Goal: Task Accomplishment & Management: Manage account settings

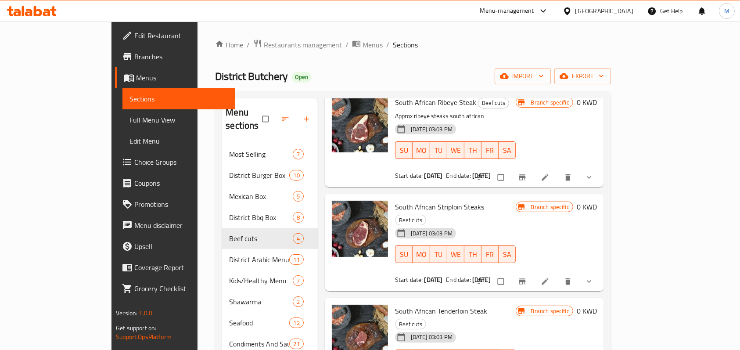
scroll to position [58, 0]
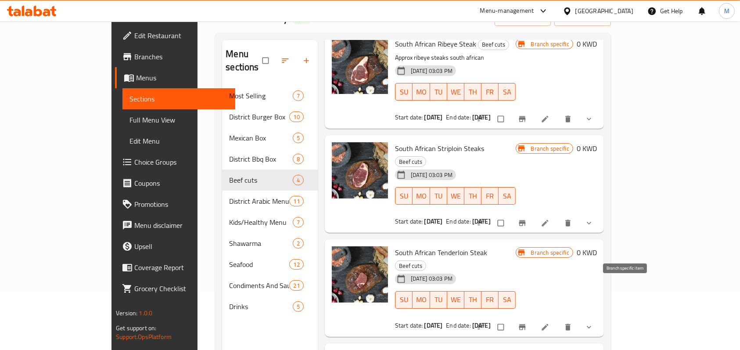
click at [525, 324] on icon "Branch-specific-item" at bounding box center [522, 327] width 7 height 6
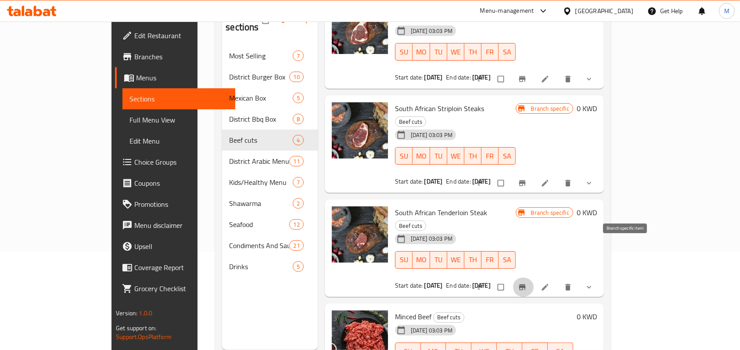
scroll to position [117, 0]
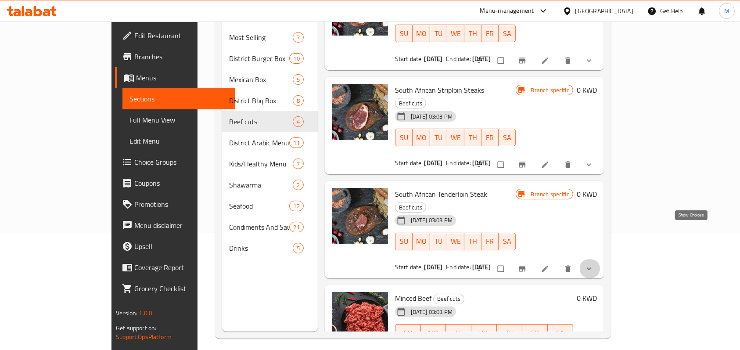
click at [593, 264] on icon "show more" at bounding box center [588, 268] width 9 height 9
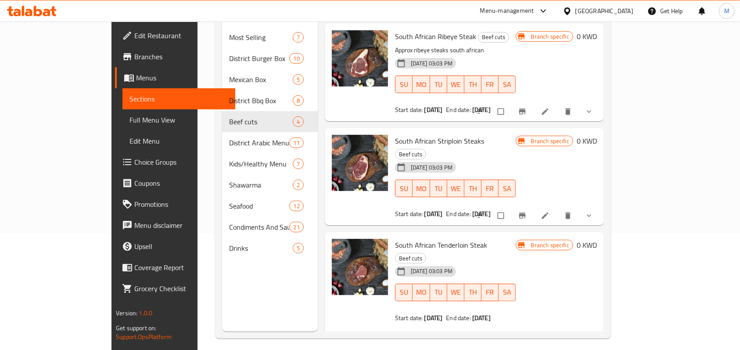
scroll to position [175, 0]
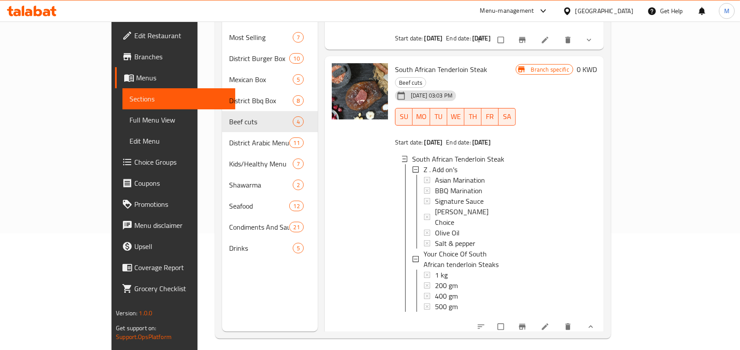
click at [600, 317] on div at bounding box center [535, 326] width 129 height 19
click at [595, 322] on icon "show more" at bounding box center [590, 326] width 9 height 9
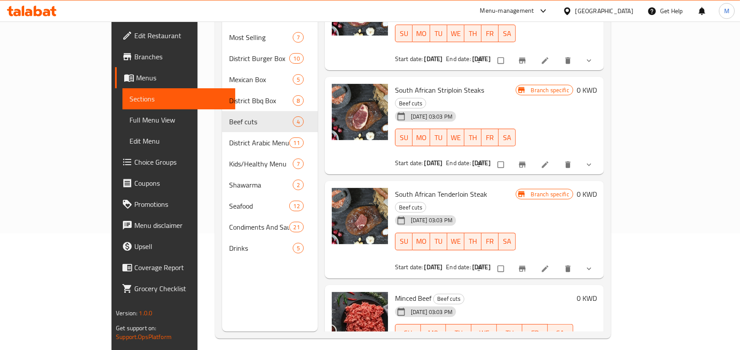
scroll to position [51, 0]
click at [222, 258] on div "Menu sections Most Selling 7 District Burger Box 10 Mexican Box 5 District Bbq …" at bounding box center [269, 157] width 95 height 350
click at [526, 264] on icon "Branch-specific-item" at bounding box center [522, 268] width 9 height 9
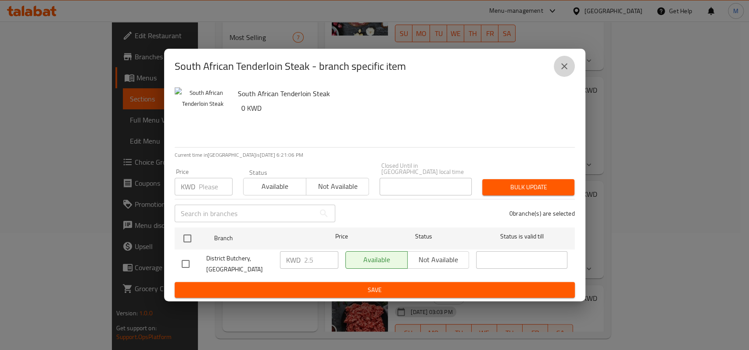
click at [570, 71] on button "close" at bounding box center [564, 66] width 21 height 21
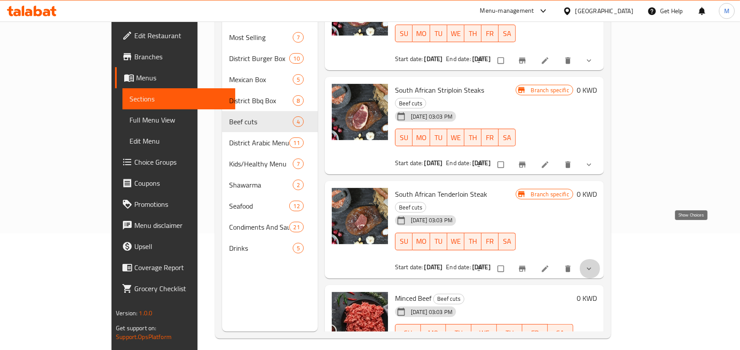
click at [593, 264] on icon "show more" at bounding box center [588, 268] width 9 height 9
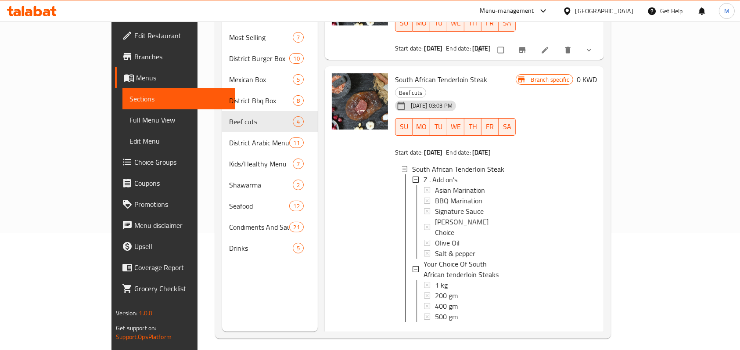
scroll to position [168, 0]
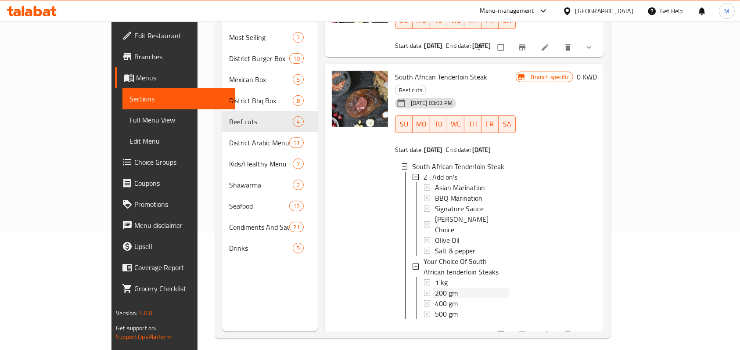
click at [435, 287] on div "200 gm" at bounding box center [472, 292] width 74 height 11
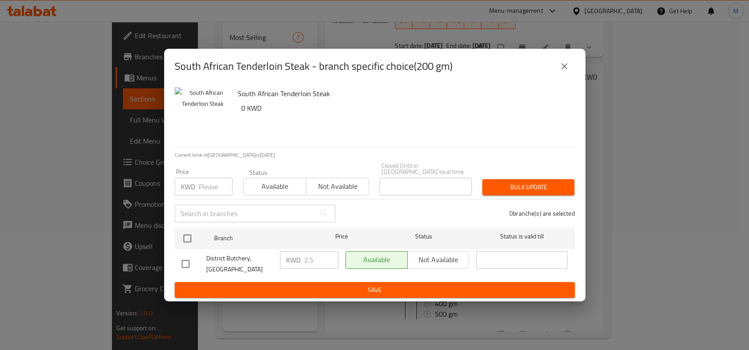
click at [564, 72] on icon "close" at bounding box center [564, 66] width 11 height 11
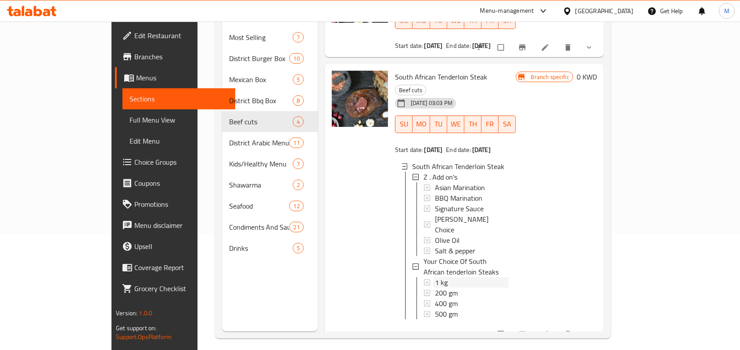
click at [437, 277] on div "1 kg" at bounding box center [472, 282] width 74 height 11
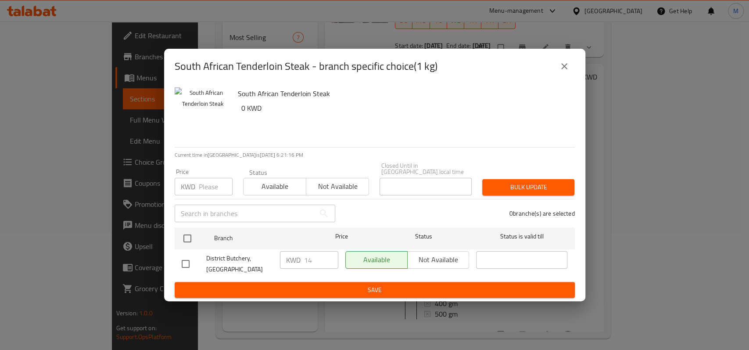
click at [569, 72] on icon "close" at bounding box center [564, 66] width 11 height 11
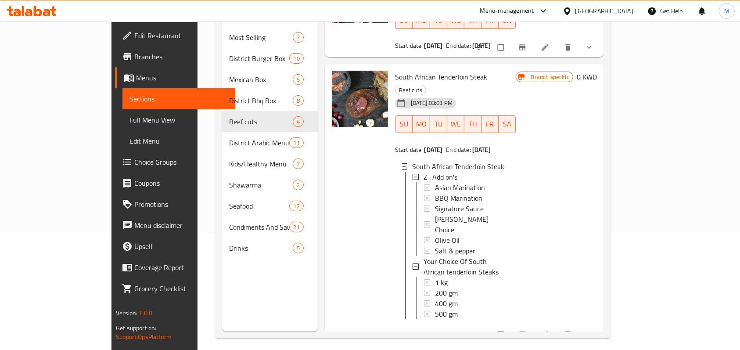
click at [435, 277] on div "1 kg" at bounding box center [472, 282] width 74 height 11
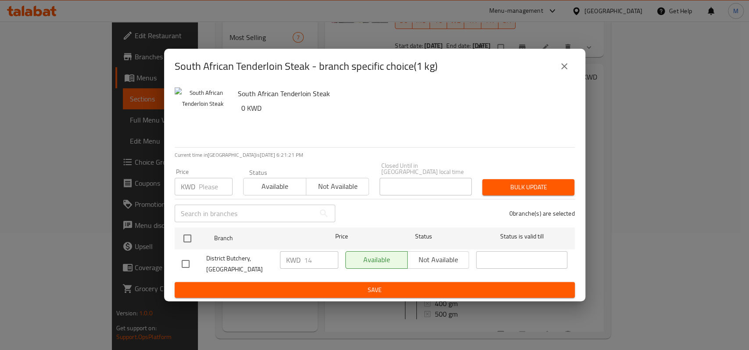
click at [574, 80] on div "South African Tenderloin Steak - branch specific choice(1 kg)" at bounding box center [374, 66] width 421 height 35
click at [569, 74] on button "close" at bounding box center [564, 66] width 21 height 21
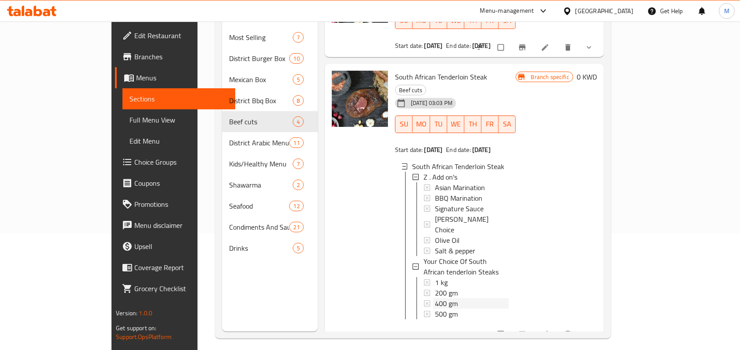
click at [435, 298] on div "400 gm" at bounding box center [472, 303] width 74 height 11
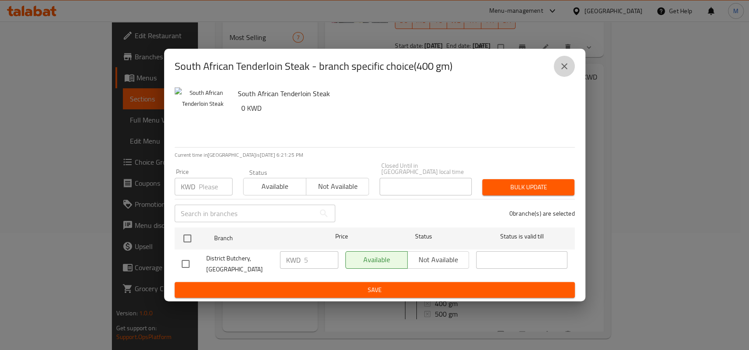
click at [569, 72] on icon "close" at bounding box center [564, 66] width 11 height 11
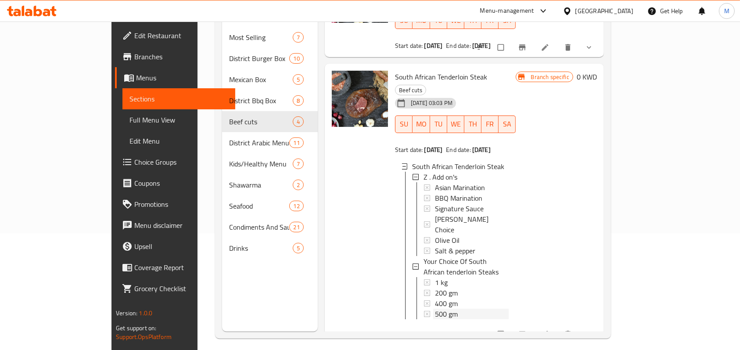
click at [446, 308] on div "500 gm" at bounding box center [472, 313] width 74 height 11
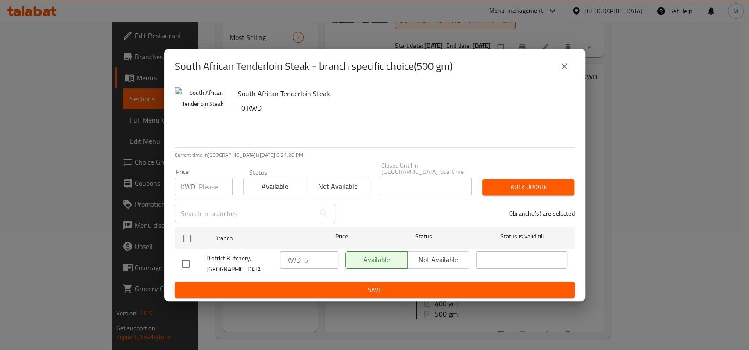
click at [560, 72] on icon "close" at bounding box center [564, 66] width 11 height 11
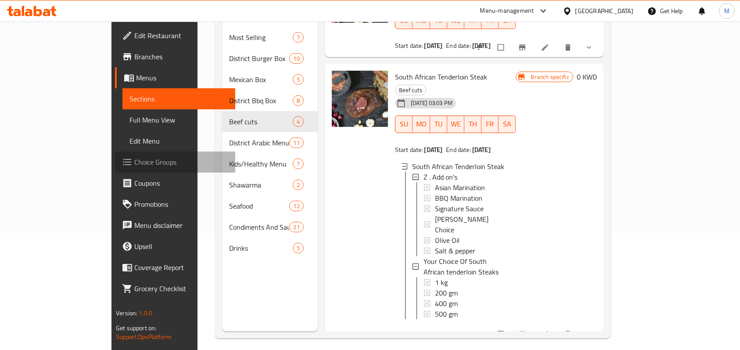
click at [134, 161] on span "Choice Groups" at bounding box center [181, 162] width 94 height 11
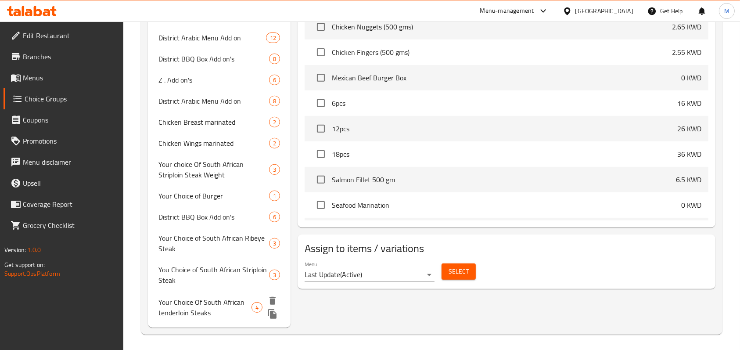
scroll to position [339, 0]
click at [217, 306] on span "Your Choice Of South African tenderloin Steaks" at bounding box center [204, 305] width 93 height 21
type input "Your Choice Of South African tenderloin Steaks"
type input "اختيارك من شرائح لحم المتن من [GEOGRAPHIC_DATA]"
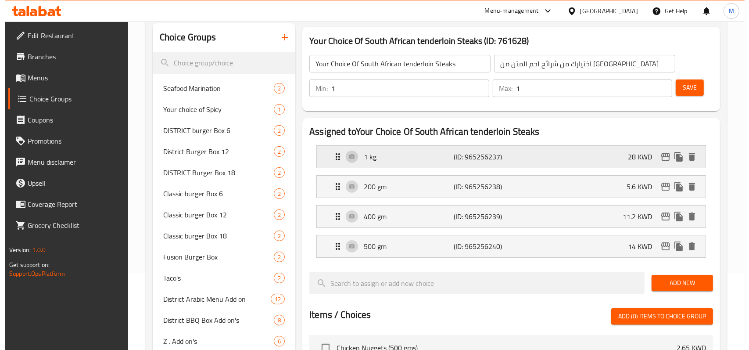
scroll to position [58, 0]
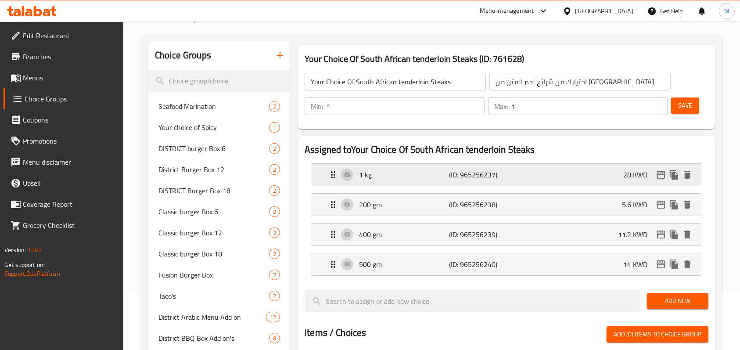
click at [514, 173] on div "1 kg (ID: 965256237) 28 KWD" at bounding box center [509, 175] width 362 height 22
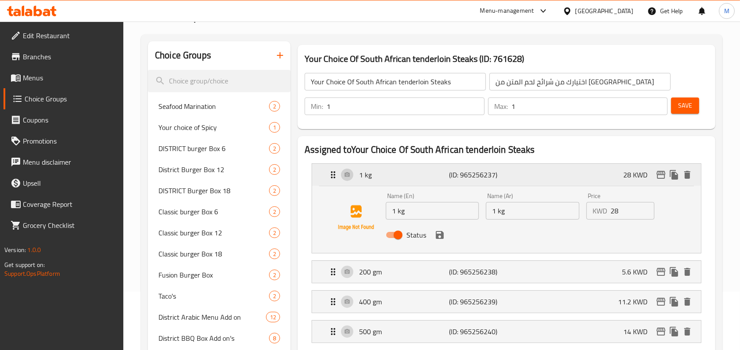
click at [612, 176] on div "1 kg (ID: 965256237) 28 KWD" at bounding box center [509, 175] width 362 height 22
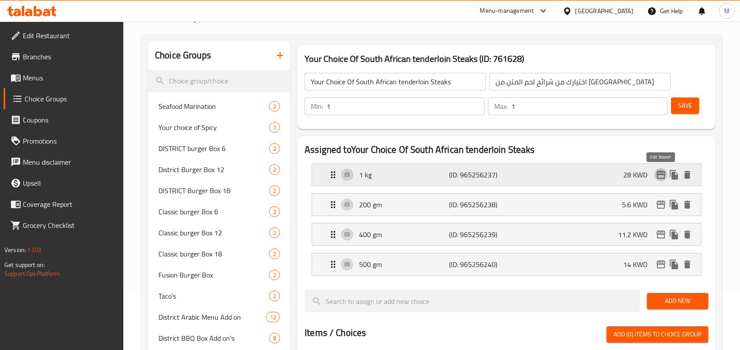
click at [659, 177] on icon "edit" at bounding box center [660, 174] width 11 height 11
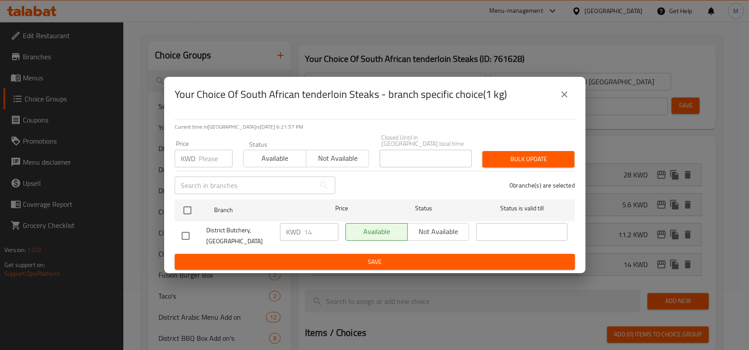
click at [563, 100] on icon "close" at bounding box center [564, 94] width 11 height 11
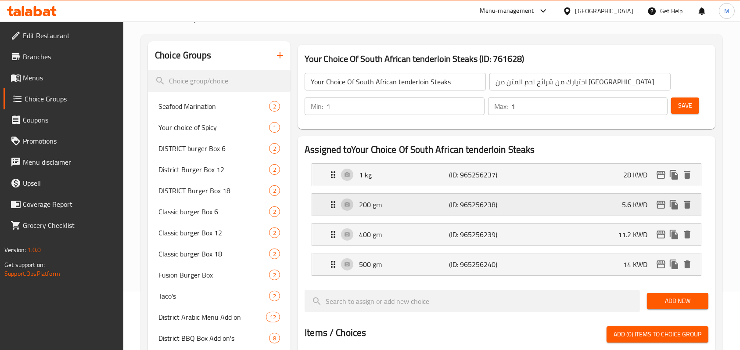
click at [380, 203] on p "200 gm" at bounding box center [404, 204] width 90 height 11
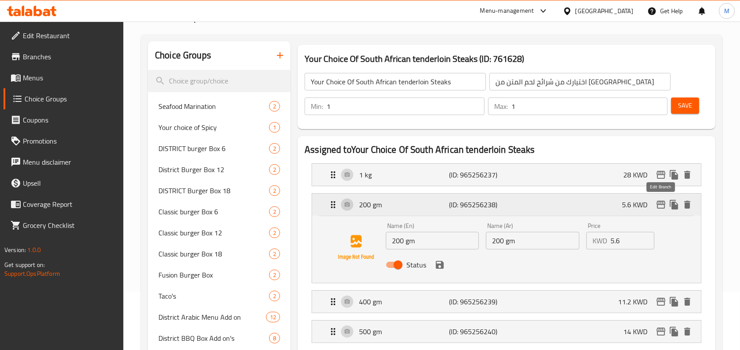
click at [665, 205] on icon "edit" at bounding box center [660, 204] width 11 height 11
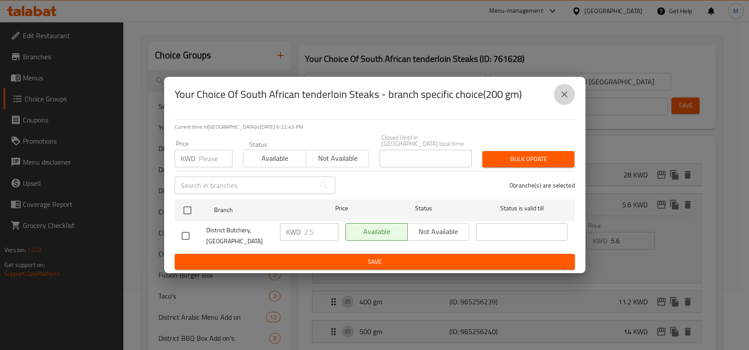
click at [565, 96] on icon "close" at bounding box center [564, 94] width 11 height 11
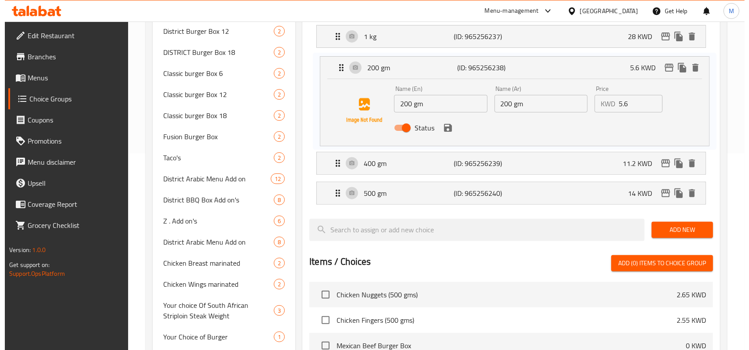
scroll to position [197, 0]
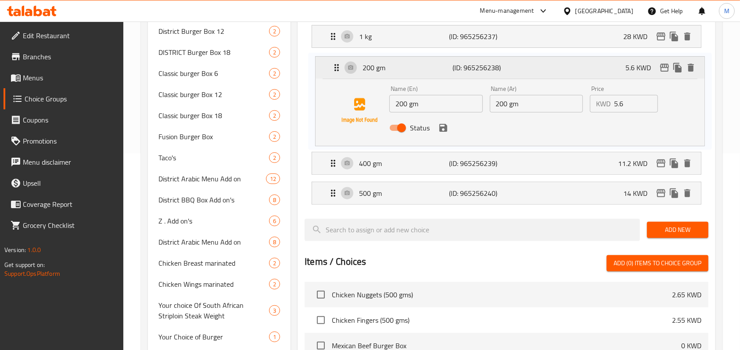
click at [671, 68] on nav "1 kg (ID: 965256237) 28 KWD Name (En) 1 kg Name (En) Name (Ar) 1 kg Name (Ar) P…" at bounding box center [506, 114] width 404 height 193
click at [662, 69] on icon "edit" at bounding box center [660, 66] width 11 height 11
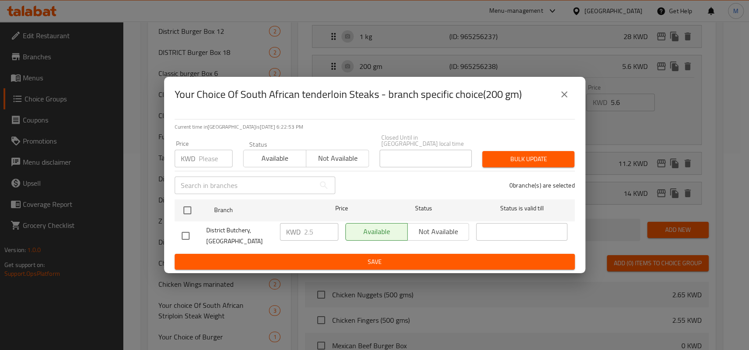
click at [569, 97] on button "close" at bounding box center [564, 94] width 21 height 21
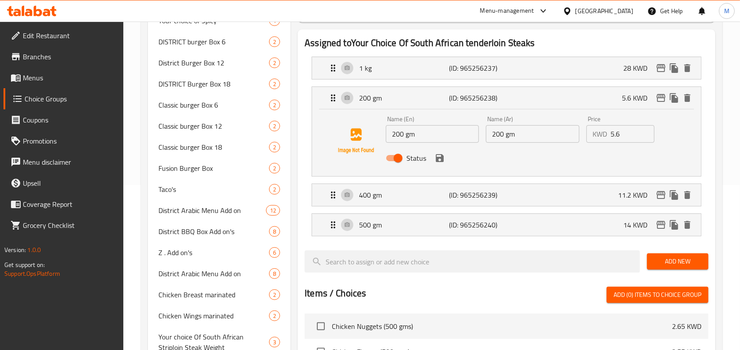
scroll to position [80, 0]
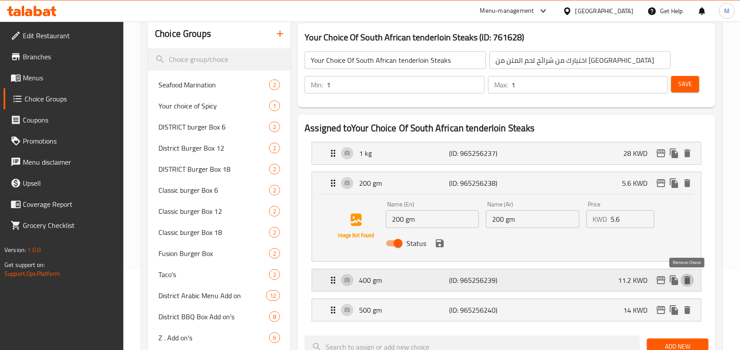
click at [689, 275] on icon "delete" at bounding box center [687, 280] width 11 height 11
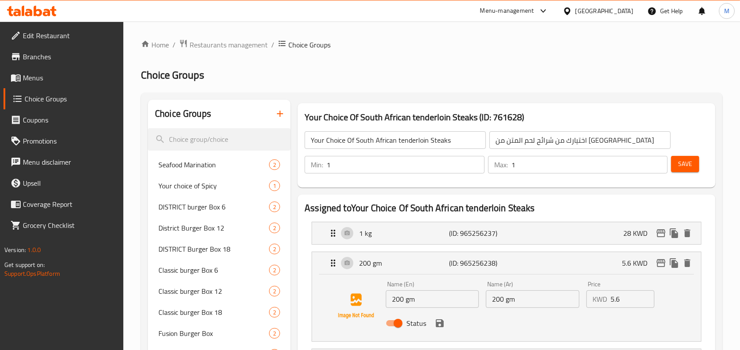
scroll to position [0, 0]
click at [693, 155] on div "Save" at bounding box center [686, 164] width 34 height 21
click at [693, 163] on button "Save" at bounding box center [685, 164] width 28 height 16
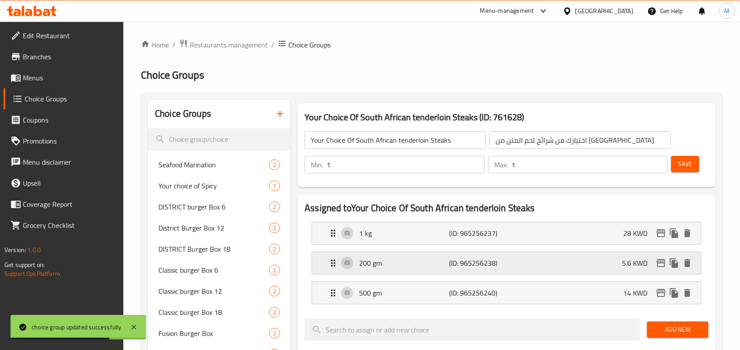
click at [587, 266] on div "200 gm (ID: 965256238) 5.6 KWD" at bounding box center [509, 263] width 362 height 22
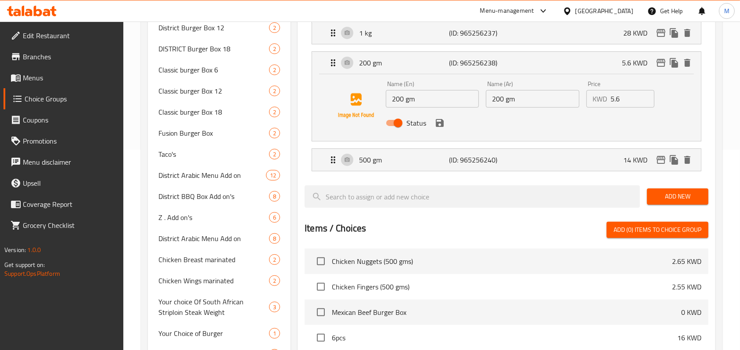
scroll to position [234, 0]
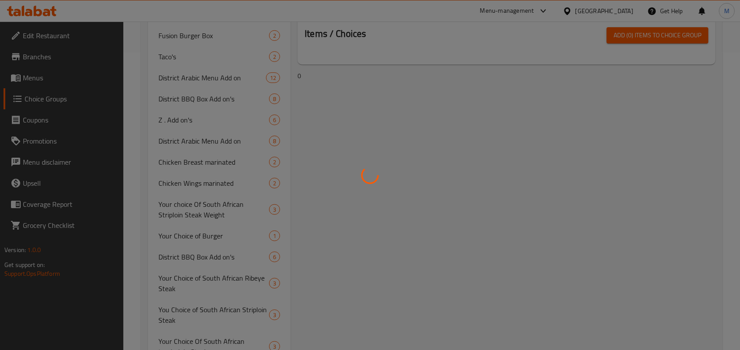
scroll to position [337, 0]
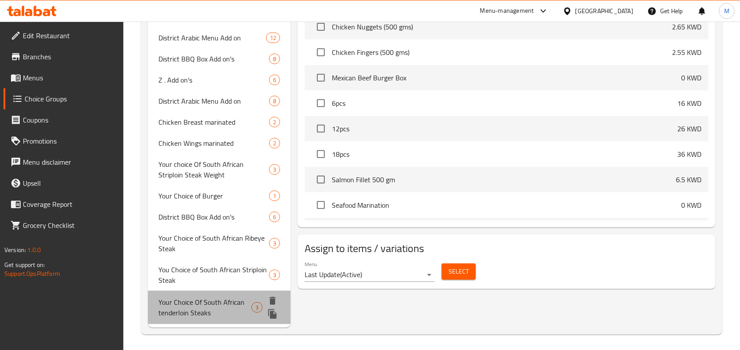
click at [223, 306] on span "Your Choice Of South African tenderloin Steaks" at bounding box center [204, 307] width 93 height 21
type input "Your Choice Of South African tenderloin Steaks"
type input "اختيارك من شرائح لحم المتن من جنوب أفريقيا"
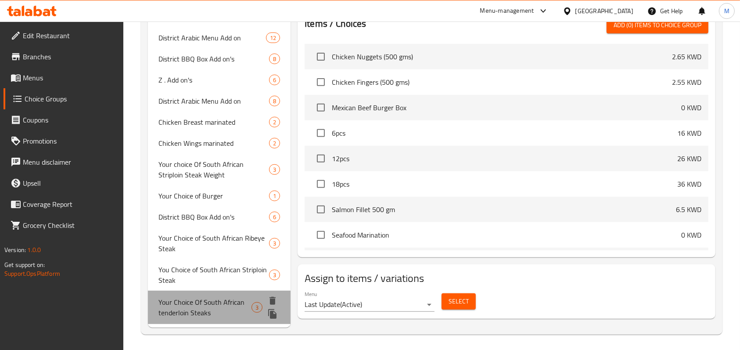
click at [197, 306] on span "Your Choice Of South African tenderloin Steaks" at bounding box center [204, 307] width 93 height 21
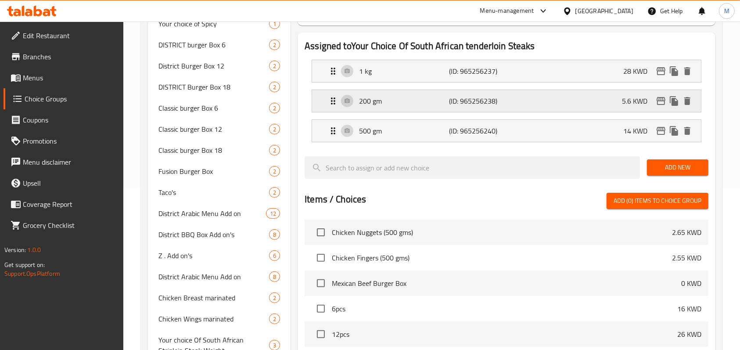
scroll to position [45, 0]
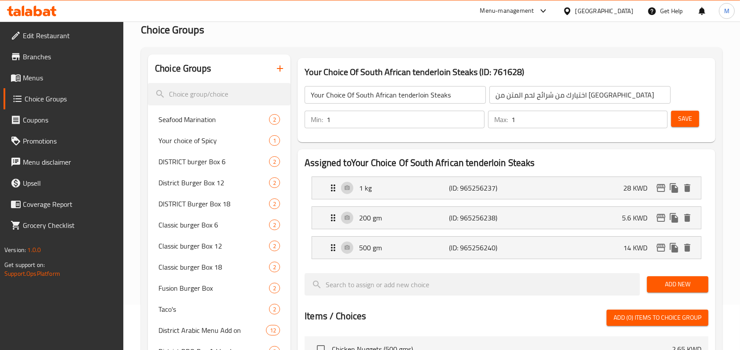
click at [620, 213] on nav "1 kg (ID: 965256237) 28 KWD Name (En) 1 kg Name (En) Name (Ar) 1 kg Name (Ar) P…" at bounding box center [506, 217] width 404 height 97
click at [527, 208] on div "200 gm (ID: 965256238) 5.6 KWD" at bounding box center [509, 218] width 362 height 22
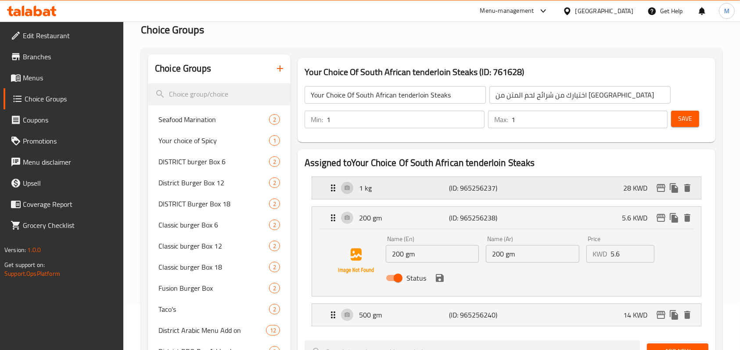
click at [516, 190] on div "1 kg (ID: 965256237) 28 KWD" at bounding box center [509, 188] width 362 height 22
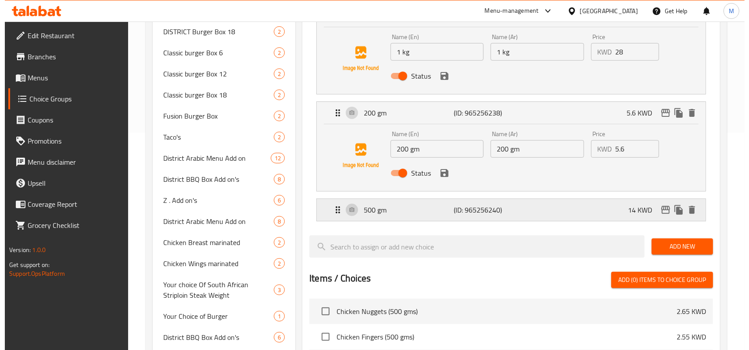
scroll to position [221, 0]
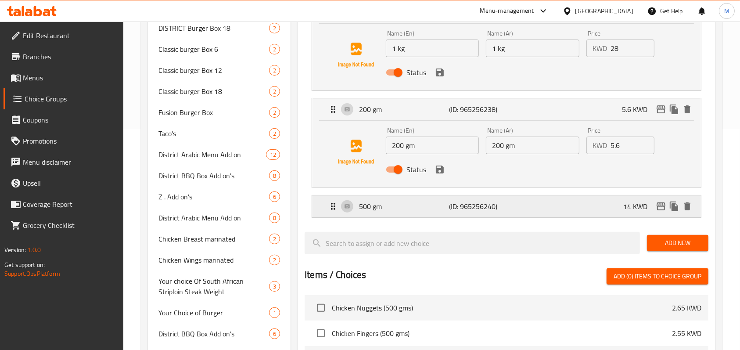
click at [523, 202] on div "500 gm (ID: 965256240) 14 KWD" at bounding box center [509, 206] width 362 height 22
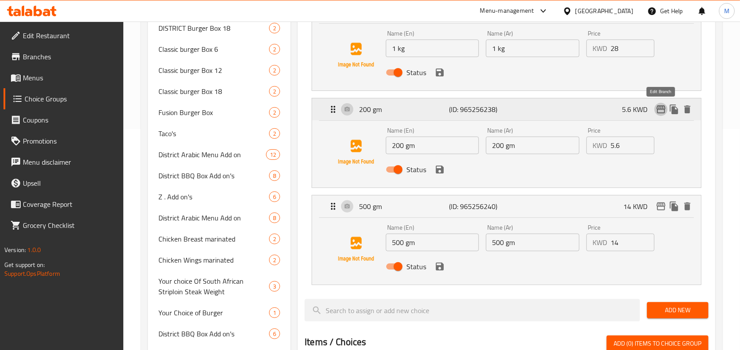
click at [660, 108] on icon "edit" at bounding box center [660, 109] width 11 height 11
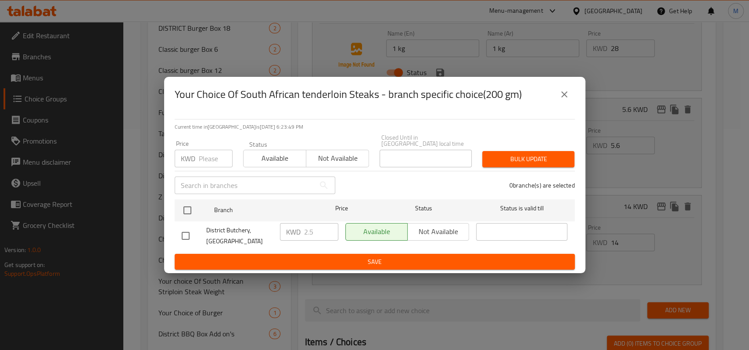
click at [564, 97] on icon "close" at bounding box center [564, 94] width 6 height 6
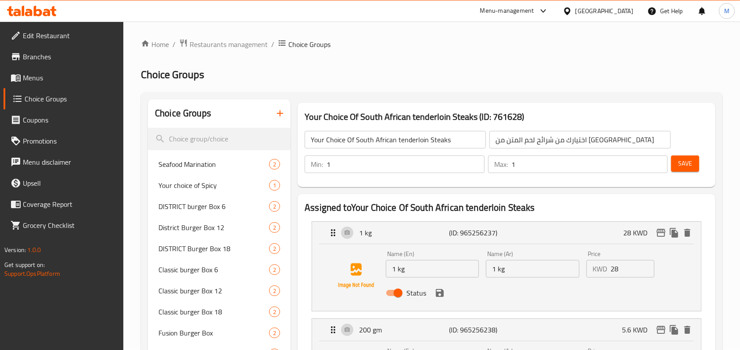
scroll to position [0, 0]
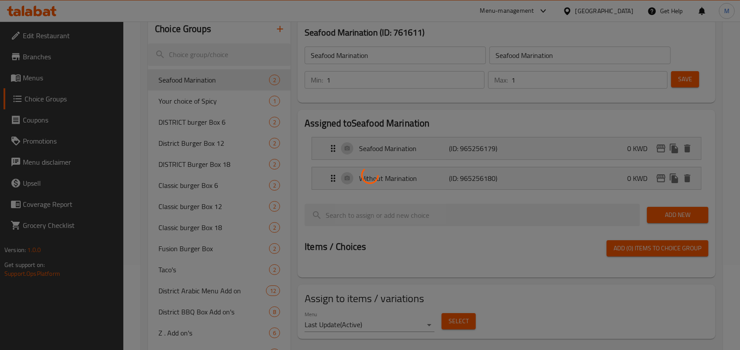
scroll to position [337, 0]
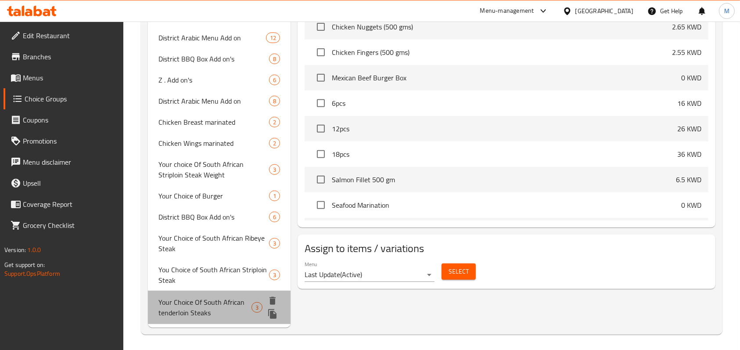
click at [214, 303] on span "Your Choice Of South African tenderloin Steaks" at bounding box center [204, 307] width 93 height 21
type input "Your Choice Of South African tenderloin Steaks"
type input "اختيارك من شرائح لحم المتن من [GEOGRAPHIC_DATA]"
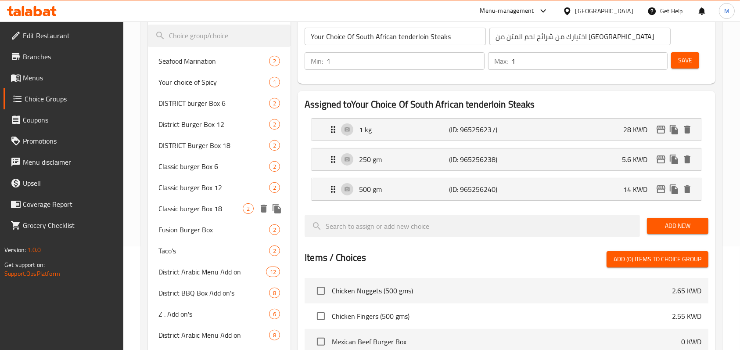
scroll to position [0, 0]
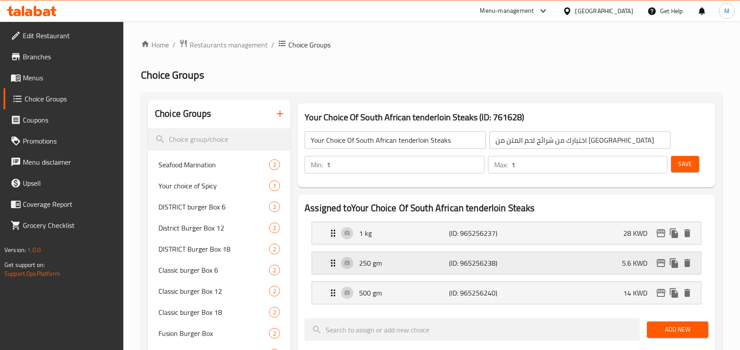
click at [511, 263] on div "250 gm (ID: 965256238) 5.6 KWD" at bounding box center [509, 263] width 362 height 22
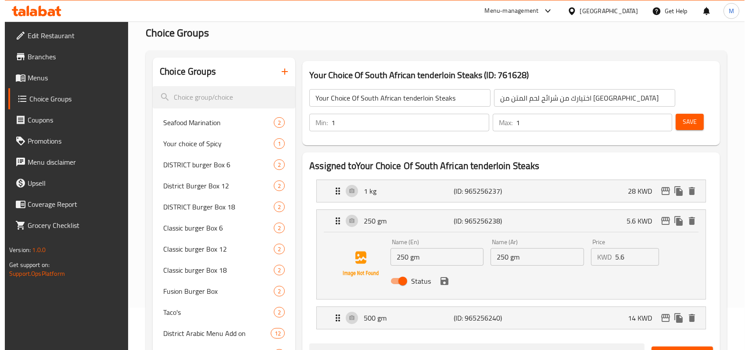
scroll to position [58, 0]
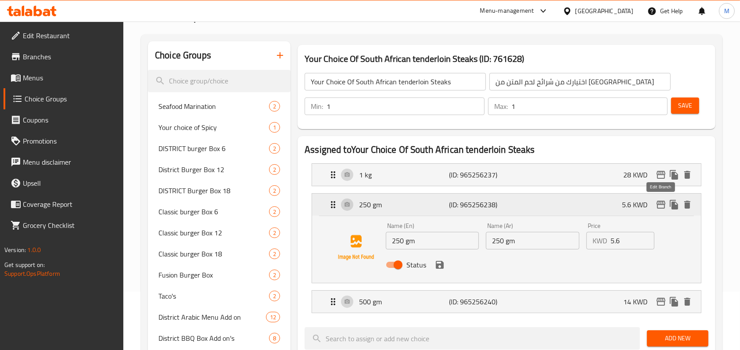
click at [662, 206] on icon "edit" at bounding box center [660, 204] width 11 height 11
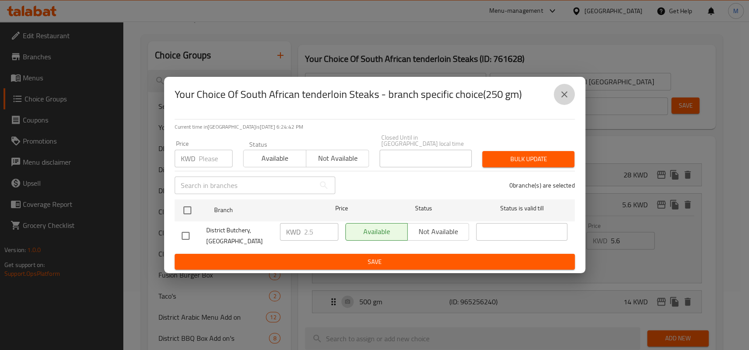
click at [562, 100] on icon "close" at bounding box center [564, 94] width 11 height 11
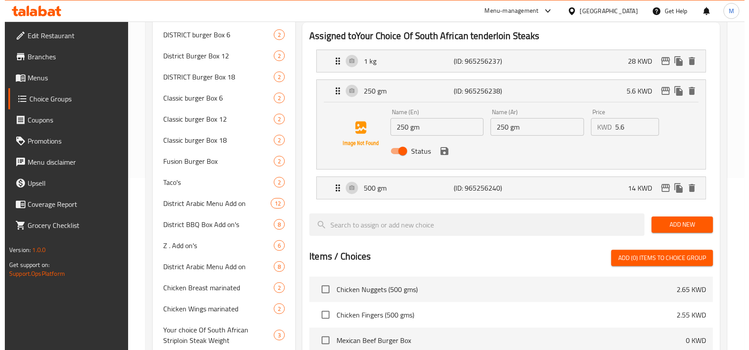
scroll to position [175, 0]
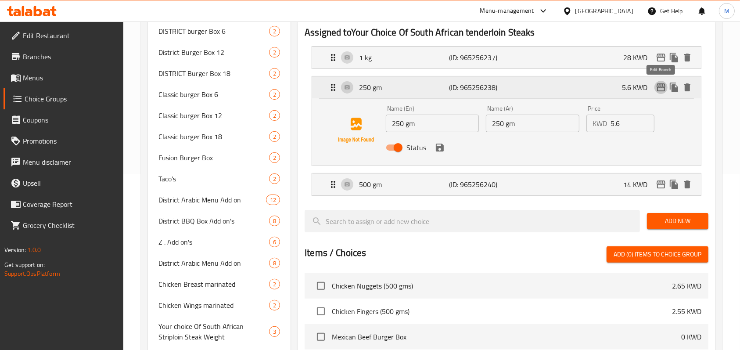
click at [661, 86] on icon "edit" at bounding box center [660, 87] width 9 height 8
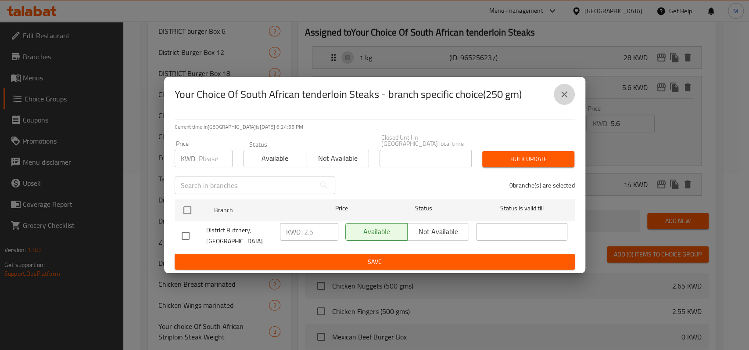
click at [569, 100] on icon "close" at bounding box center [564, 94] width 11 height 11
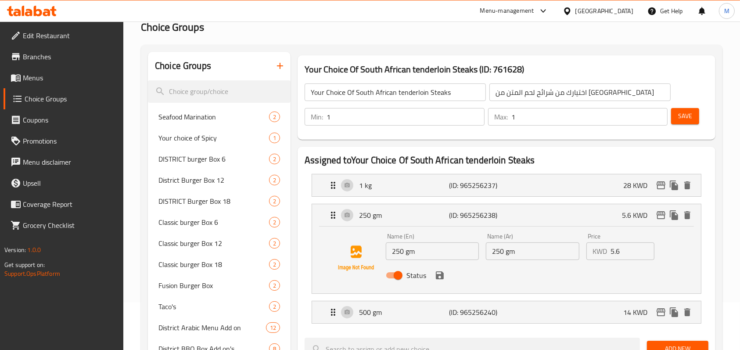
scroll to position [0, 0]
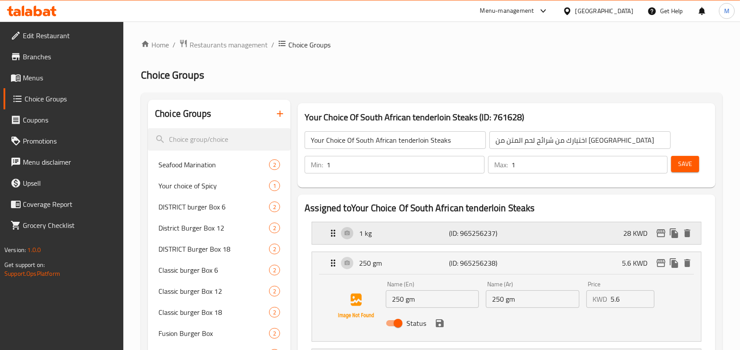
click at [488, 240] on div "1 kg (ID: 965256237) 28 KWD" at bounding box center [509, 233] width 362 height 22
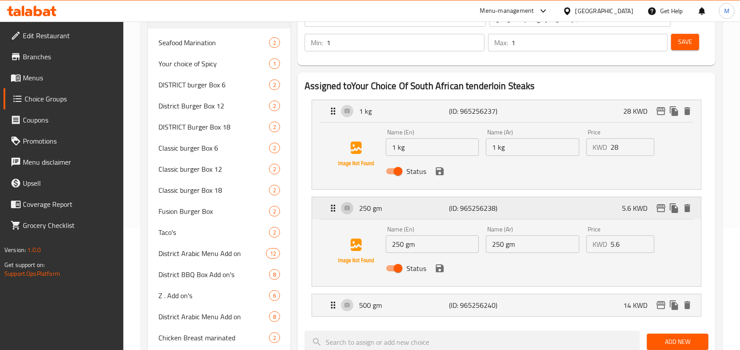
scroll to position [117, 0]
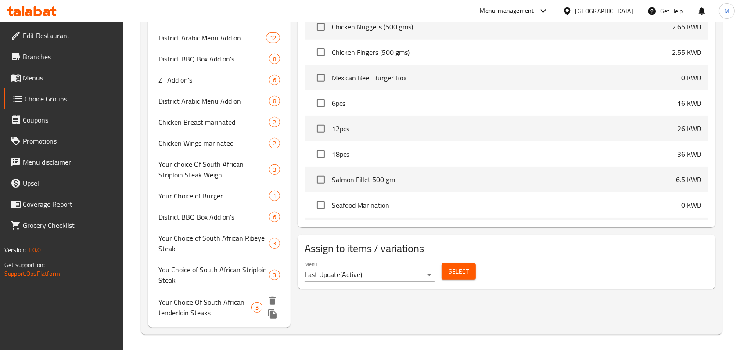
click at [211, 319] on nav "Seafood Marination 2 Your choice of Spicy 1 DISTRICT burger Box 6 2 District Bu…" at bounding box center [219, 70] width 143 height 514
click at [213, 315] on div "Your Choice Of South African tenderloin Steaks 3" at bounding box center [219, 305] width 143 height 33
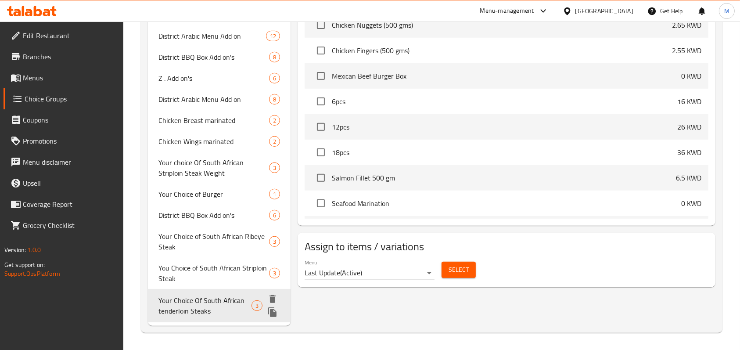
type input "Your Choice Of South African tenderloin Steaks"
type input "اختيارك من شرائح لحم المتن من [GEOGRAPHIC_DATA]"
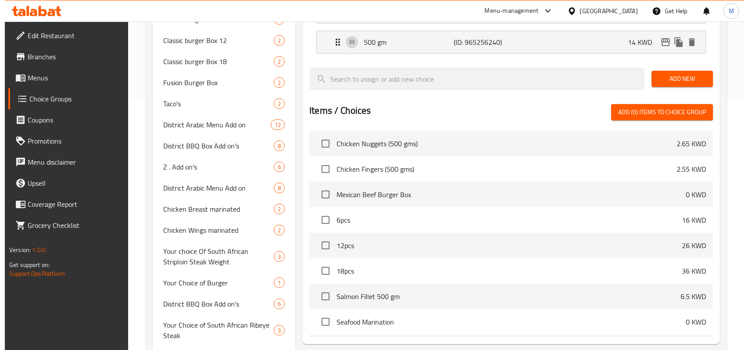
scroll to position [104, 0]
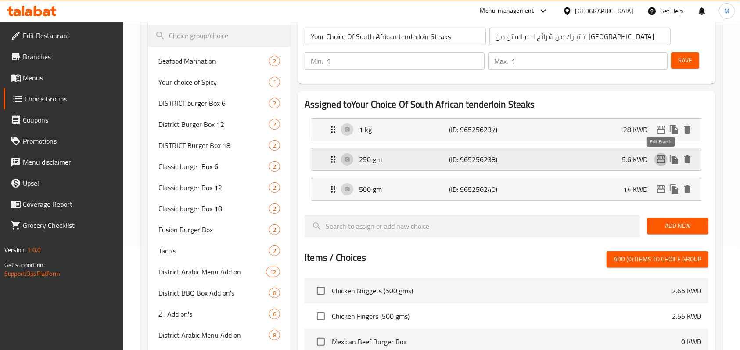
click at [664, 156] on icon "edit" at bounding box center [660, 159] width 9 height 8
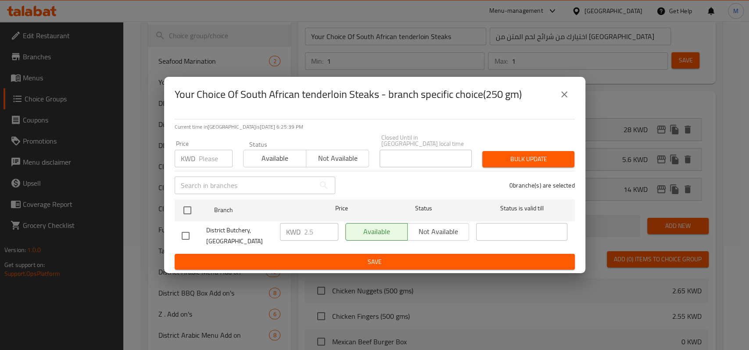
click at [189, 232] on input "checkbox" at bounding box center [185, 235] width 18 height 18
checkbox input "true"
click at [307, 231] on input "2.5" at bounding box center [321, 232] width 34 height 18
click at [307, 230] on input "2.5" at bounding box center [321, 232] width 34 height 18
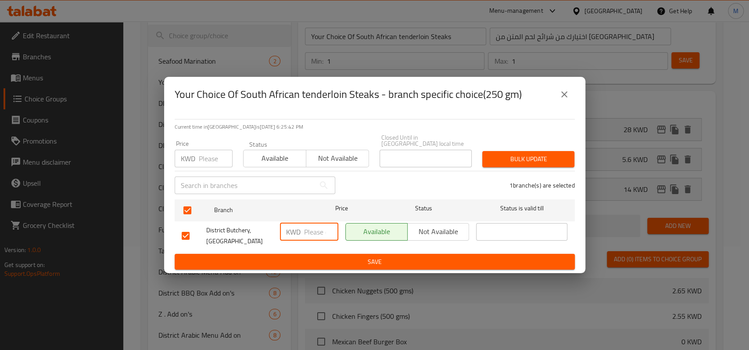
click at [311, 256] on span "Save" at bounding box center [375, 261] width 386 height 11
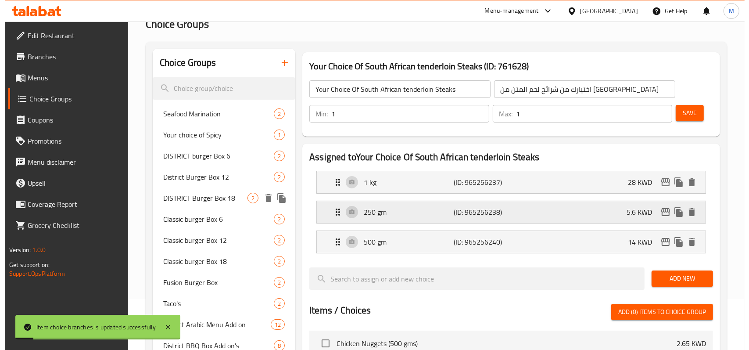
scroll to position [45, 0]
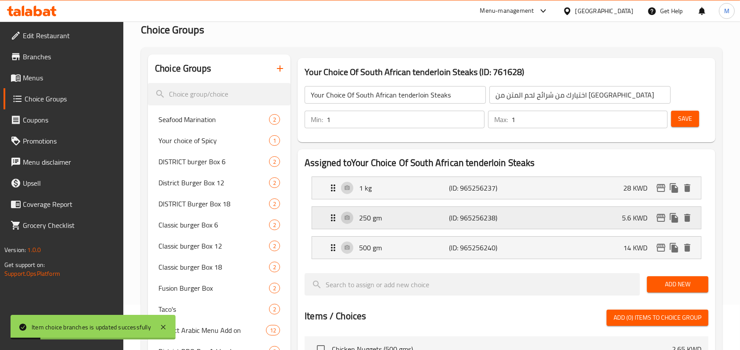
click at [572, 223] on div "250 gm (ID: 965256238) 5.6 KWD" at bounding box center [509, 218] width 362 height 22
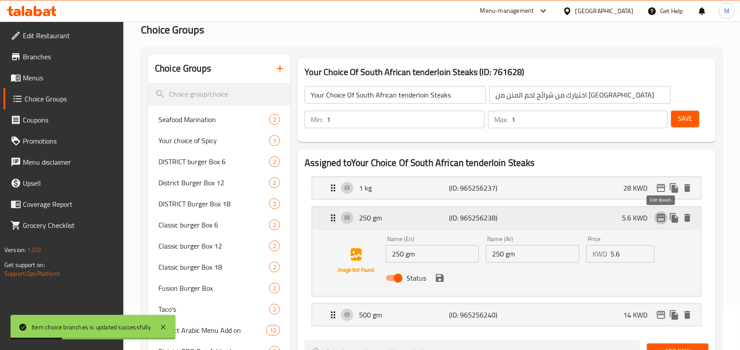
click at [657, 214] on icon "edit" at bounding box center [660, 217] width 11 height 11
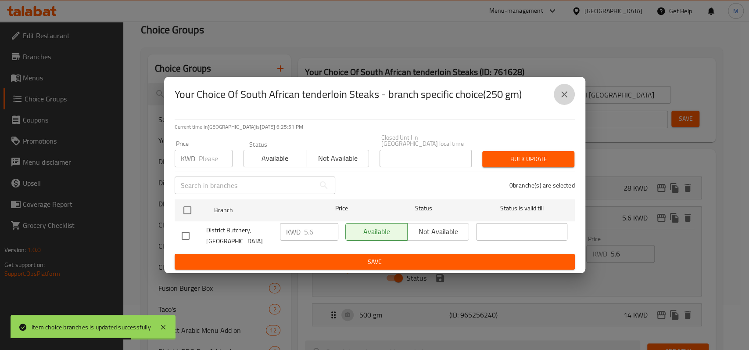
click at [568, 100] on icon "close" at bounding box center [564, 94] width 11 height 11
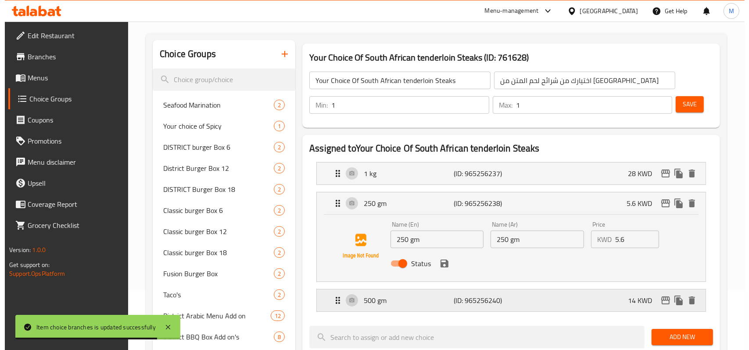
scroll to position [0, 0]
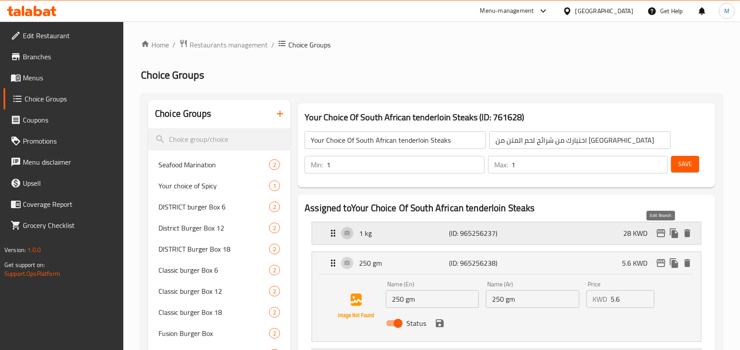
click at [660, 235] on icon "edit" at bounding box center [660, 233] width 11 height 11
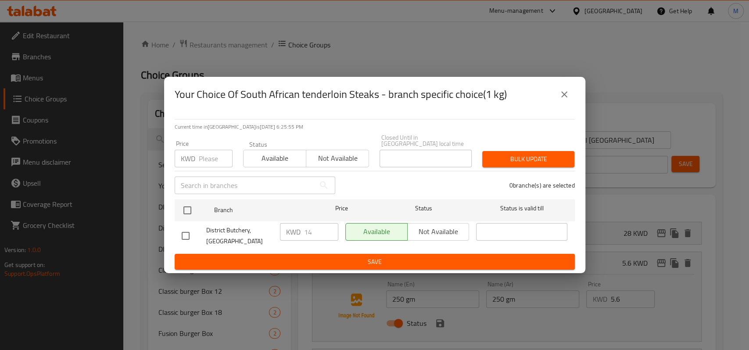
click at [562, 100] on icon "close" at bounding box center [564, 94] width 11 height 11
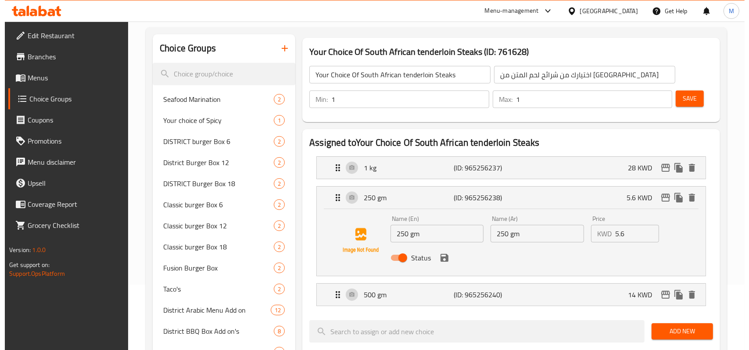
scroll to position [117, 0]
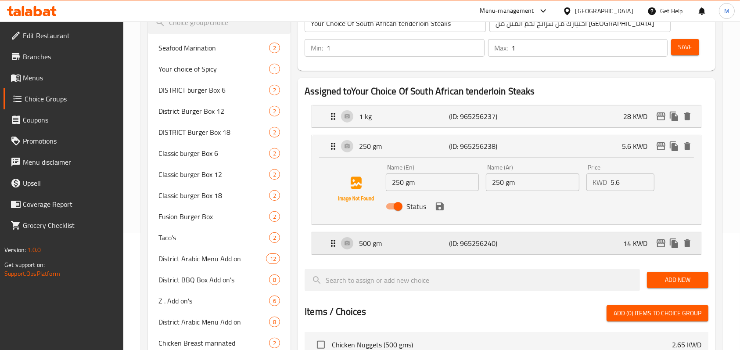
click at [523, 240] on div "500 gm (ID: 965256240) 14 KWD" at bounding box center [509, 243] width 362 height 22
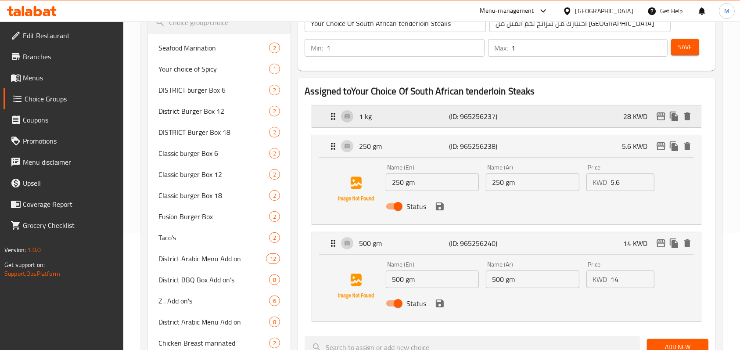
click at [465, 114] on p "(ID: 965256237)" at bounding box center [479, 116] width 60 height 11
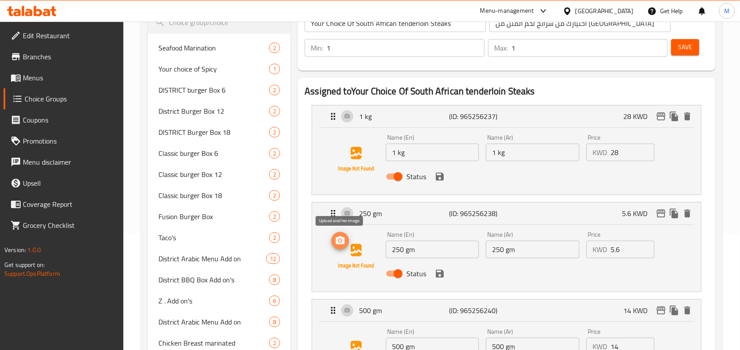
click at [344, 240] on icon "upload picture" at bounding box center [340, 240] width 11 height 11
click at [659, 119] on icon "edit" at bounding box center [660, 116] width 9 height 8
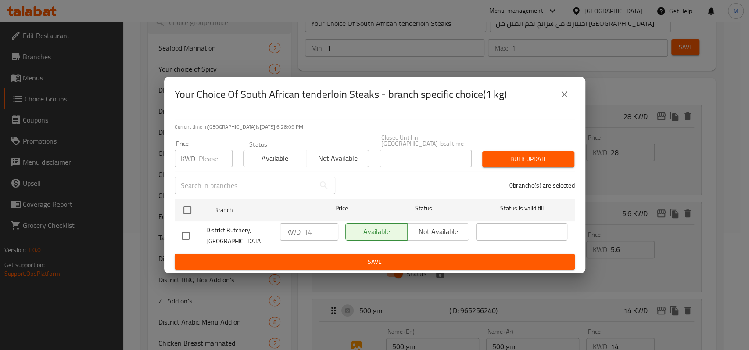
click at [182, 237] on input "checkbox" at bounding box center [185, 235] width 18 height 18
checkbox input "true"
click at [209, 159] on input "number" at bounding box center [216, 159] width 34 height 18
drag, startPoint x: 565, startPoint y: 100, endPoint x: 523, endPoint y: 143, distance: 60.2
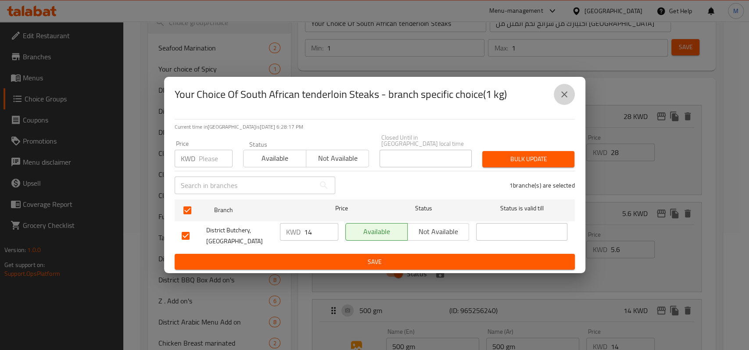
click at [540, 143] on div "Your Choice Of South African tenderloin Steaks - branch specific choice(1 kg) C…" at bounding box center [374, 175] width 421 height 197
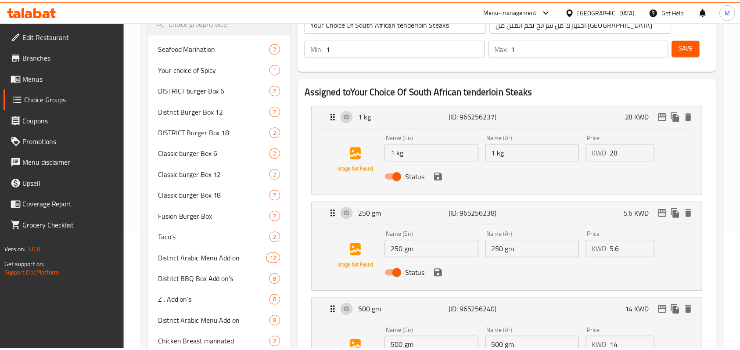
scroll to position [469, 0]
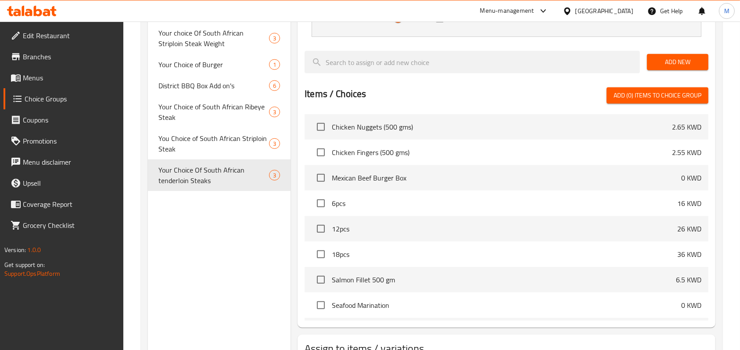
click at [46, 78] on span "Menus" at bounding box center [70, 77] width 94 height 11
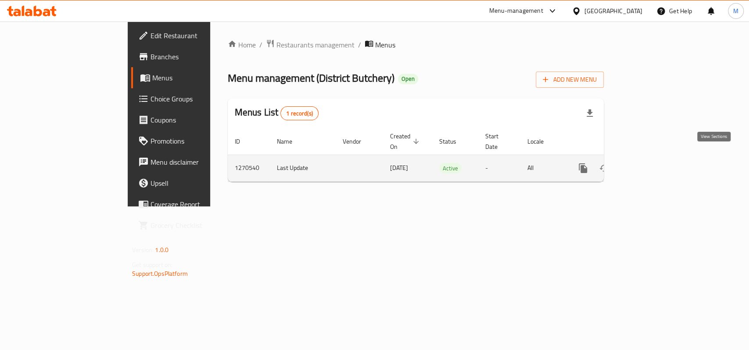
click at [651, 163] on icon "enhanced table" at bounding box center [646, 168] width 11 height 11
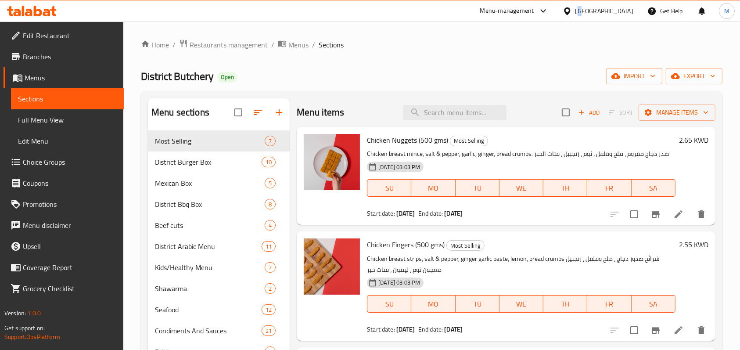
click at [620, 12] on div "[GEOGRAPHIC_DATA]" at bounding box center [604, 11] width 58 height 10
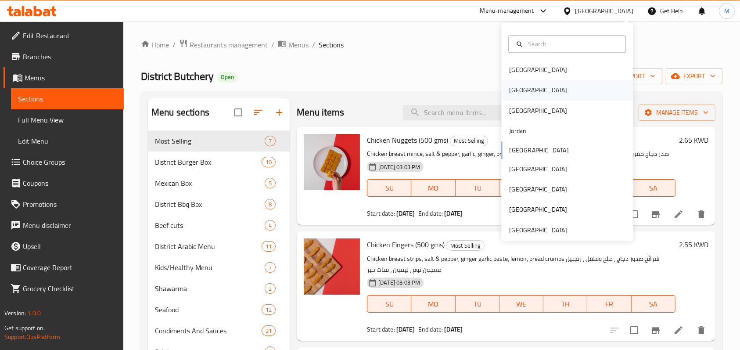
click at [518, 91] on div "[GEOGRAPHIC_DATA]" at bounding box center [538, 90] width 72 height 20
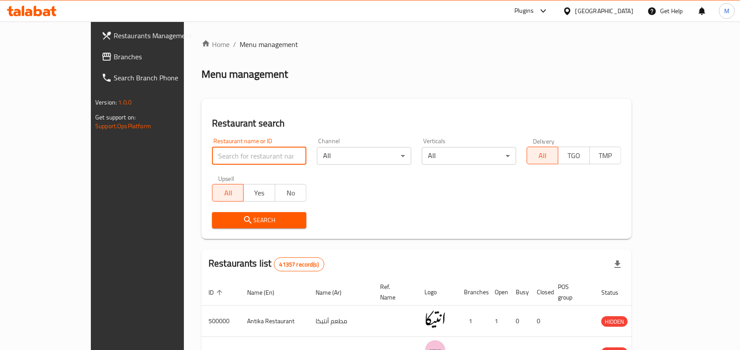
click at [232, 160] on input "search" at bounding box center [259, 156] width 94 height 18
type input "abo mazen"
click button "Search" at bounding box center [259, 220] width 94 height 16
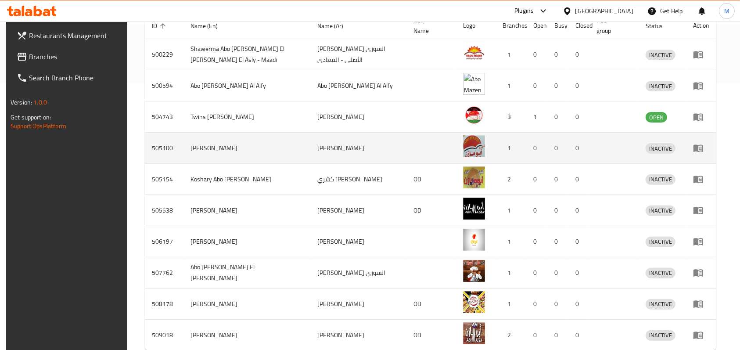
scroll to position [297, 0]
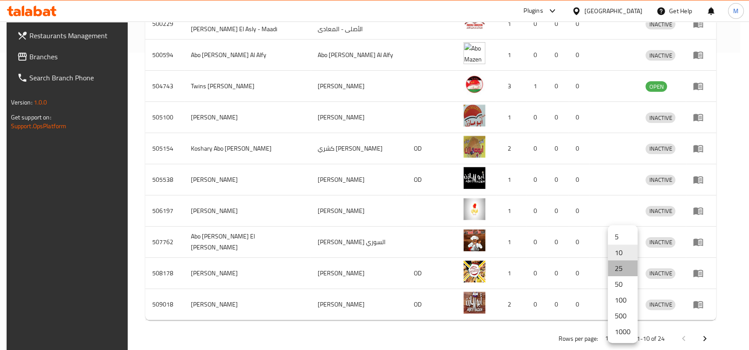
click at [618, 265] on li "25" at bounding box center [623, 268] width 30 height 16
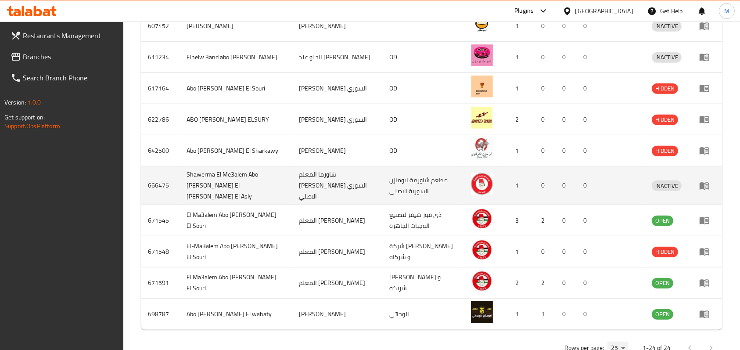
scroll to position [741, 0]
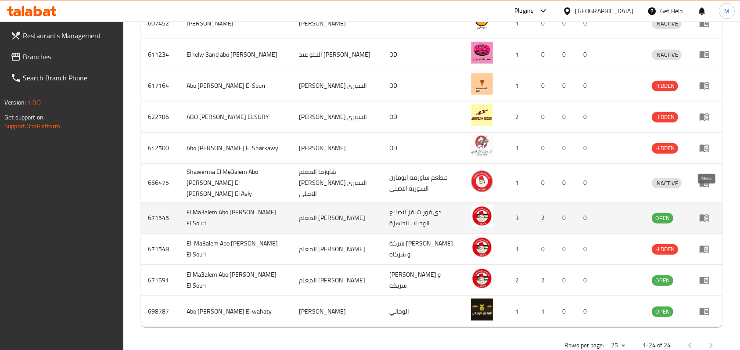
click at [705, 216] on icon "enhanced table" at bounding box center [706, 218] width 3 height 4
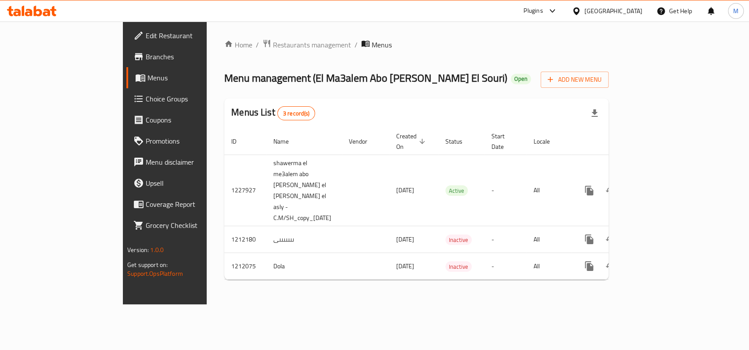
click at [146, 53] on span "Branches" at bounding box center [193, 56] width 95 height 11
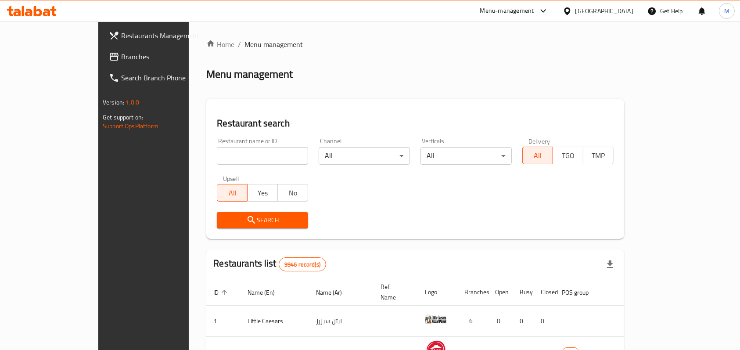
click at [234, 156] on input "search" at bounding box center [262, 156] width 91 height 18
click button "Search" at bounding box center [262, 220] width 91 height 16
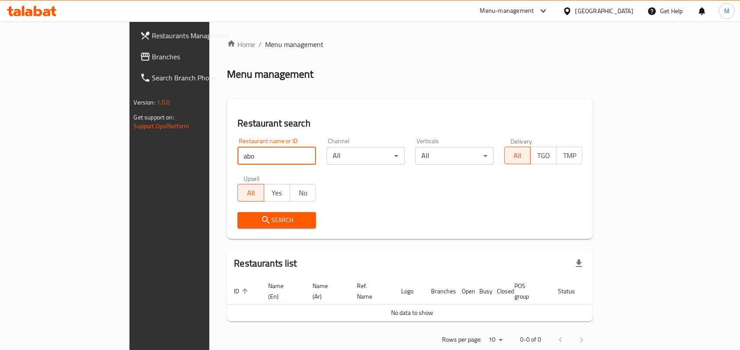
type input "abo mazen"
click button "Search" at bounding box center [276, 220] width 79 height 16
click at [615, 13] on div "[GEOGRAPHIC_DATA]" at bounding box center [604, 11] width 58 height 10
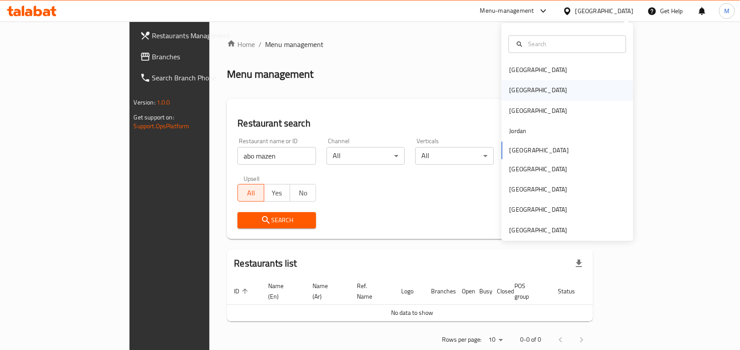
click at [553, 93] on div "[GEOGRAPHIC_DATA]" at bounding box center [567, 90] width 132 height 20
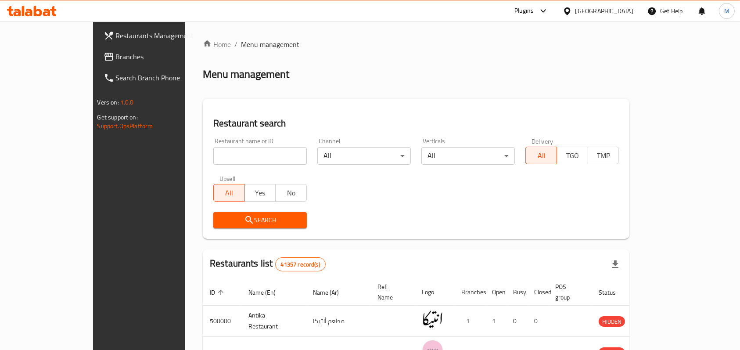
click at [213, 158] on input "search" at bounding box center [259, 156] width 93 height 18
type input "abo mazen"
click button "Search" at bounding box center [259, 220] width 93 height 16
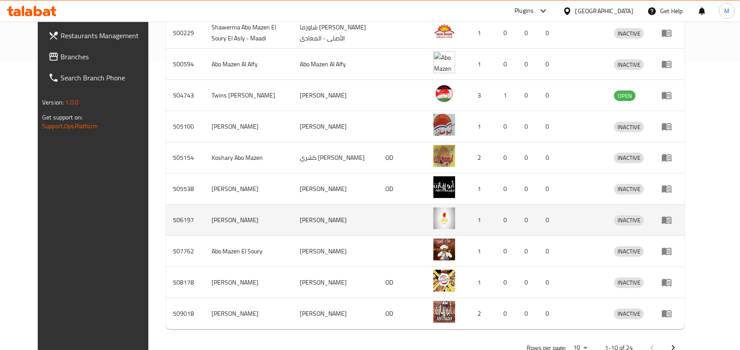
scroll to position [311, 0]
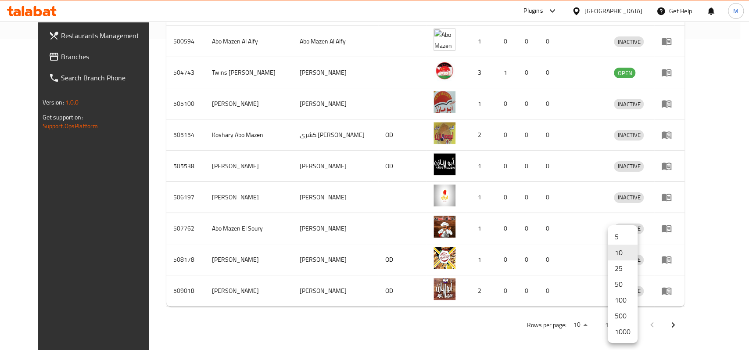
click at [628, 279] on li "50" at bounding box center [623, 284] width 30 height 16
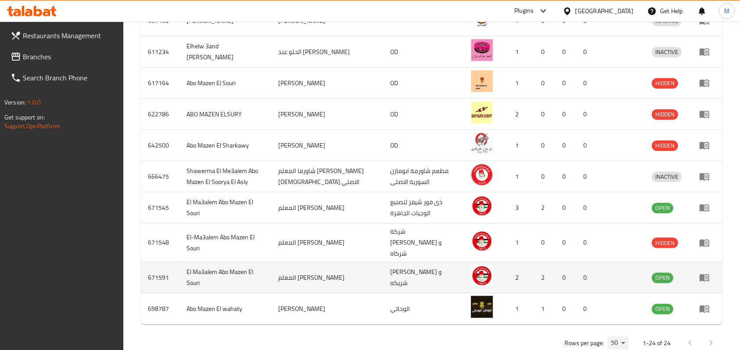
scroll to position [741, 0]
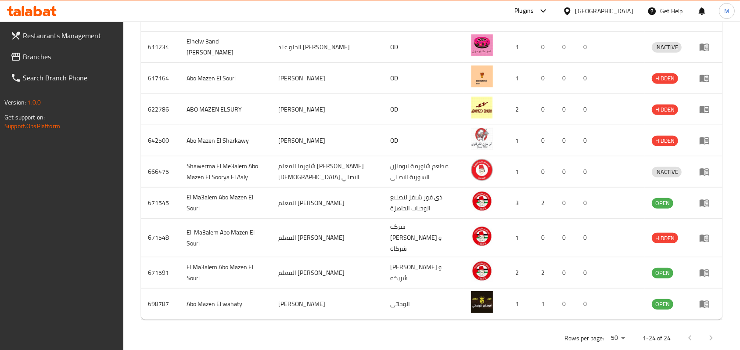
click at [40, 223] on div "Restaurants Management Branches Search Branch Phone Version: 1.0.0 Get support …" at bounding box center [62, 196] width 124 height 350
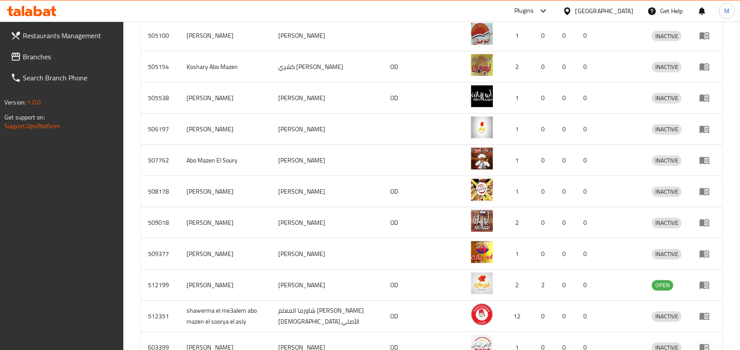
scroll to position [156, 0]
